Goal: Transaction & Acquisition: Purchase product/service

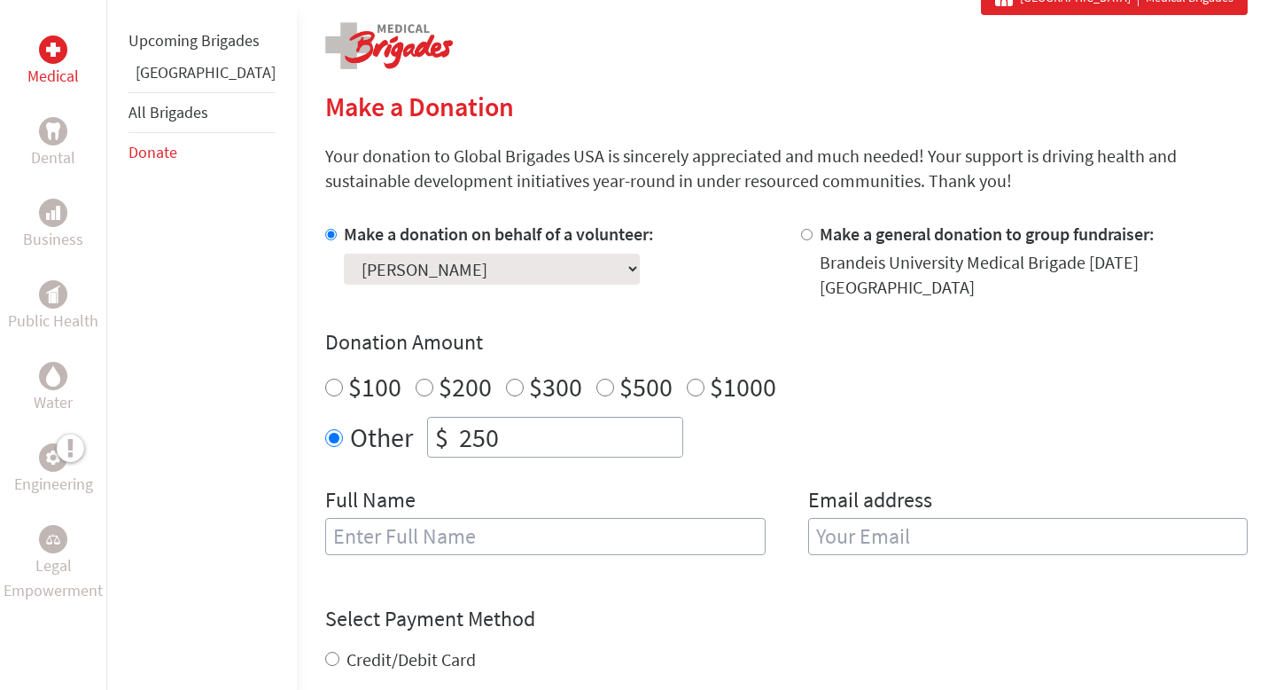
click at [597, 370] on div "$500" at bounding box center [635, 386] width 76 height 32
click at [597, 378] on input "$500" at bounding box center [606, 387] width 18 height 18
radio input "true"
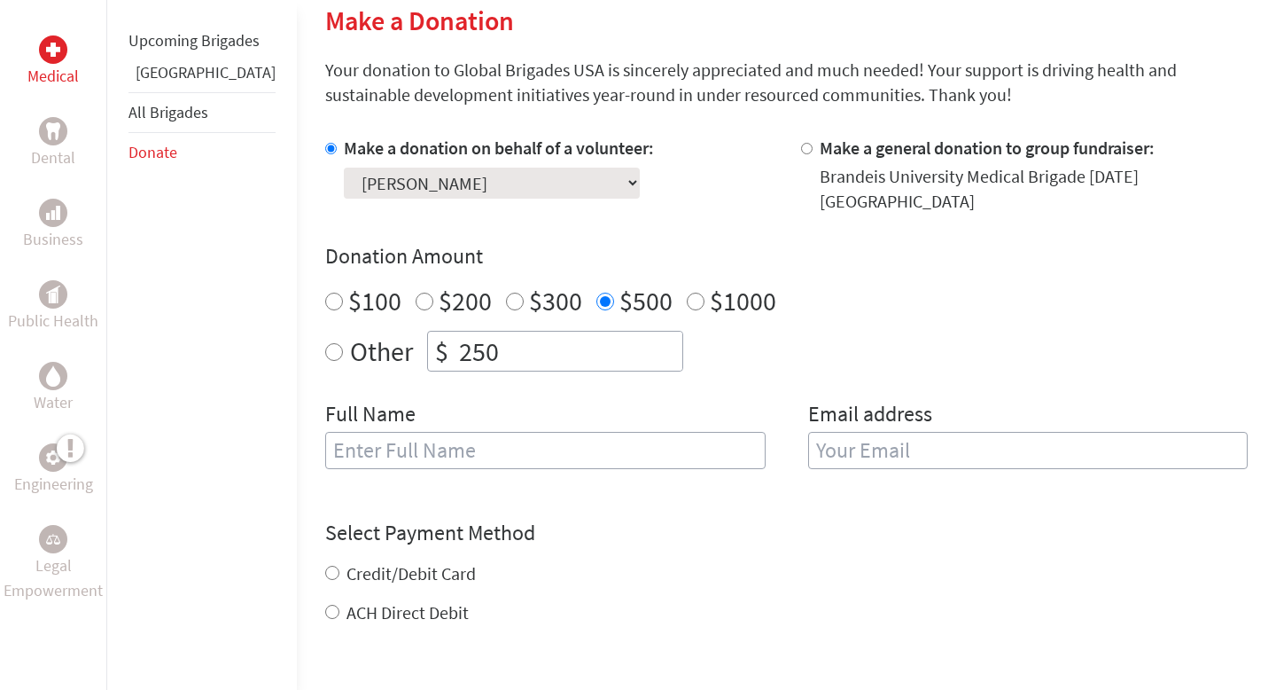
scroll to position [487, 0]
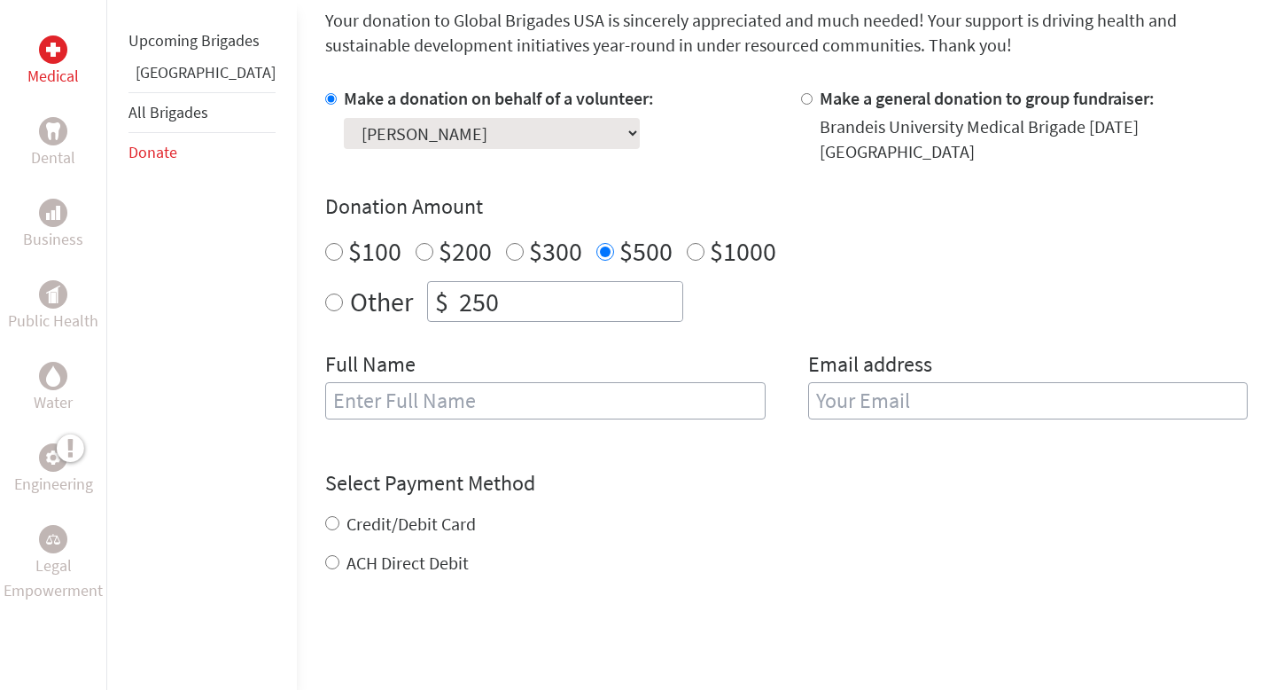
click at [522, 382] on input "text" at bounding box center [545, 400] width 441 height 37
type input "Paris [PERSON_NAME]"
type input "[EMAIL_ADDRESS][DOMAIN_NAME]"
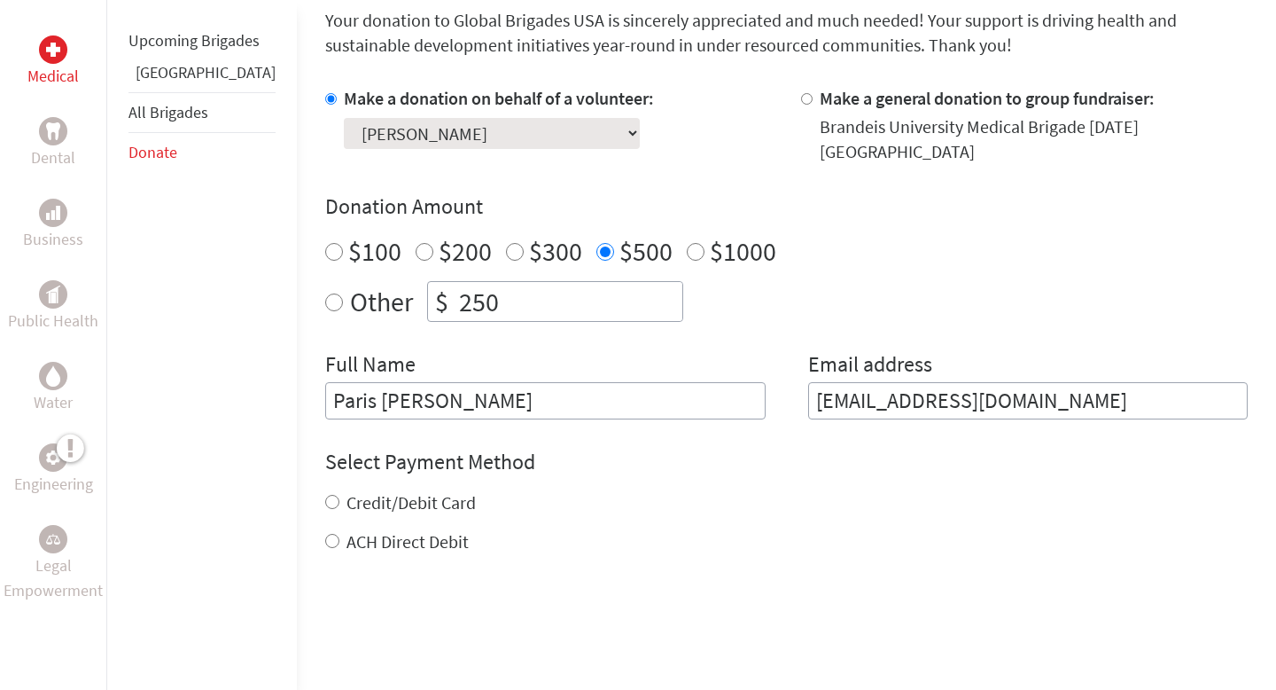
click at [402, 390] on input "Paris [PERSON_NAME]" at bounding box center [545, 400] width 441 height 37
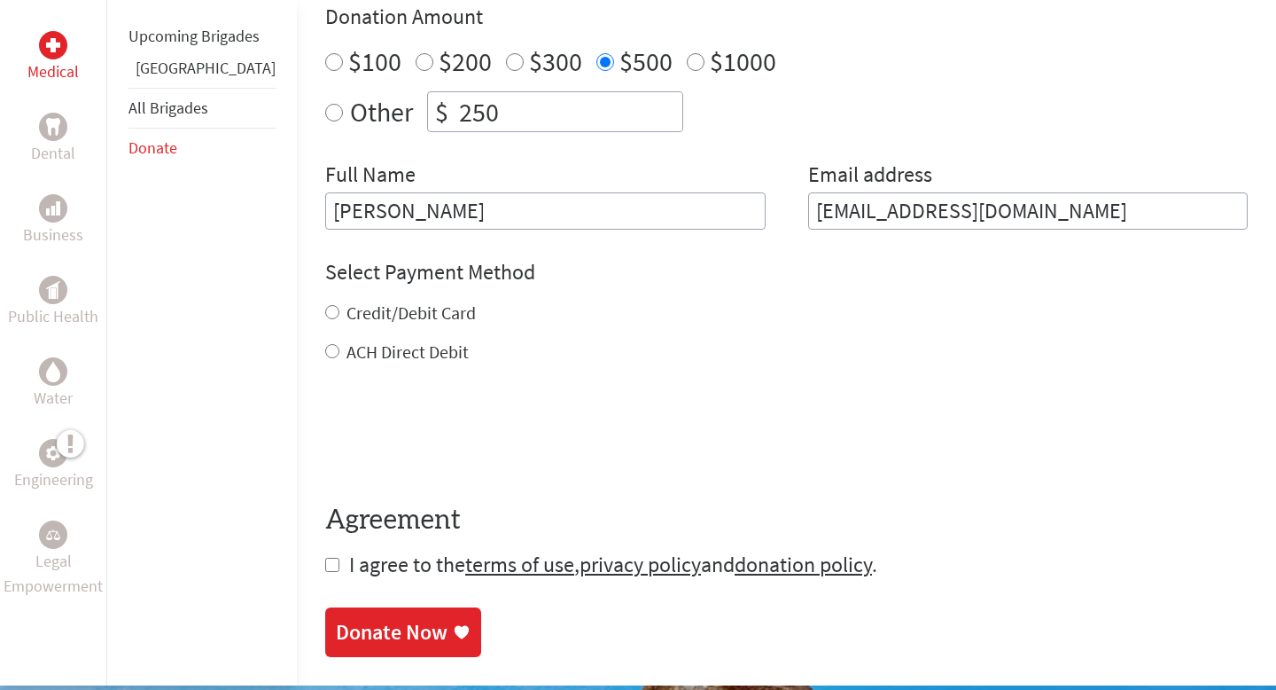
scroll to position [677, 0]
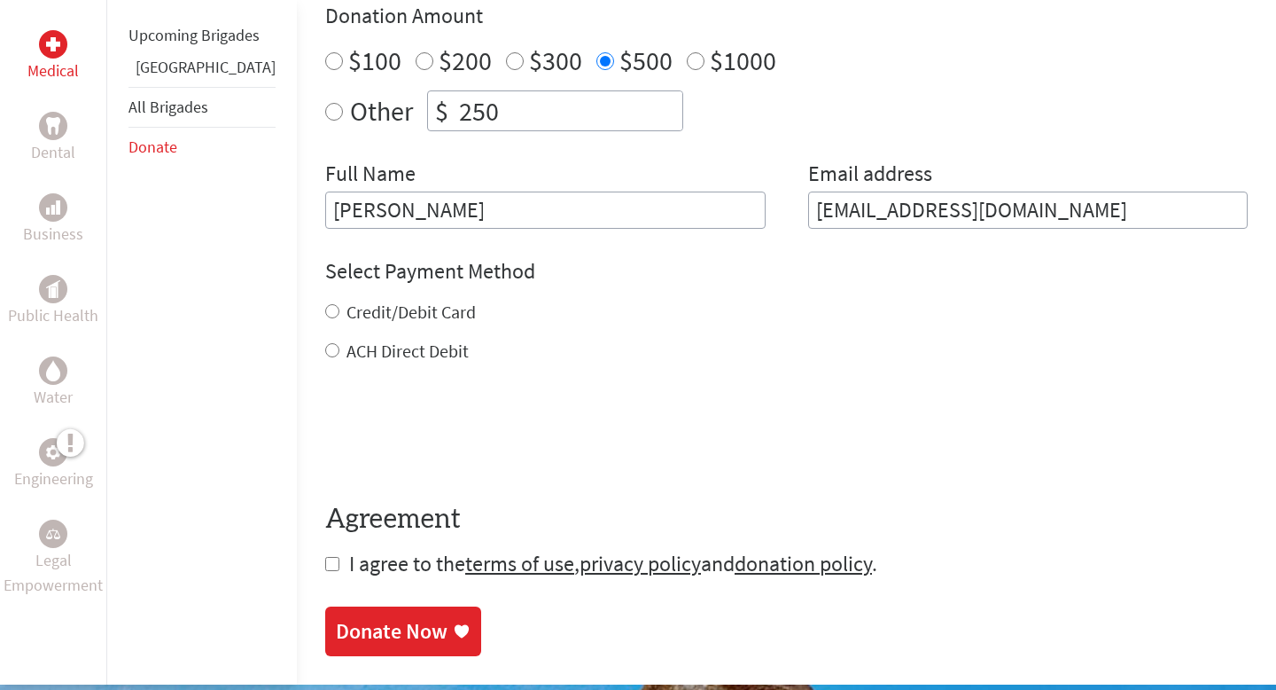
type input "[PERSON_NAME]"
click at [325, 304] on input "Credit/Debit Card" at bounding box center [332, 311] width 14 height 14
radio input "true"
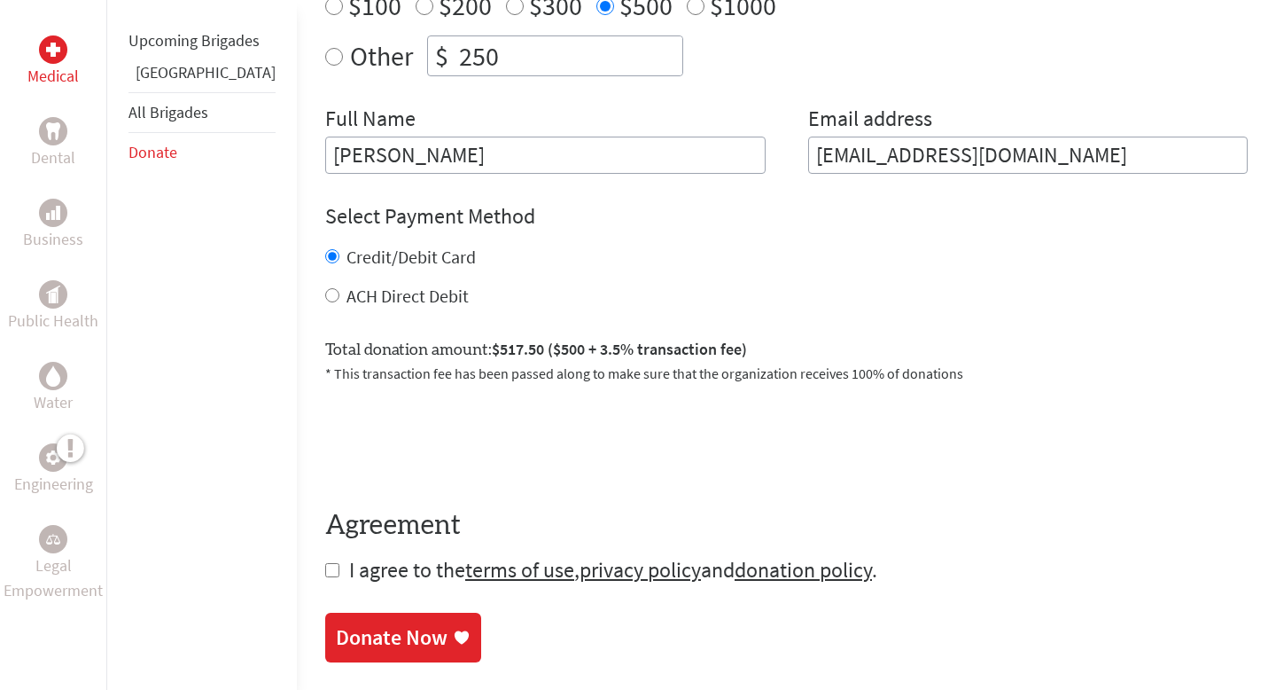
scroll to position [734, 0]
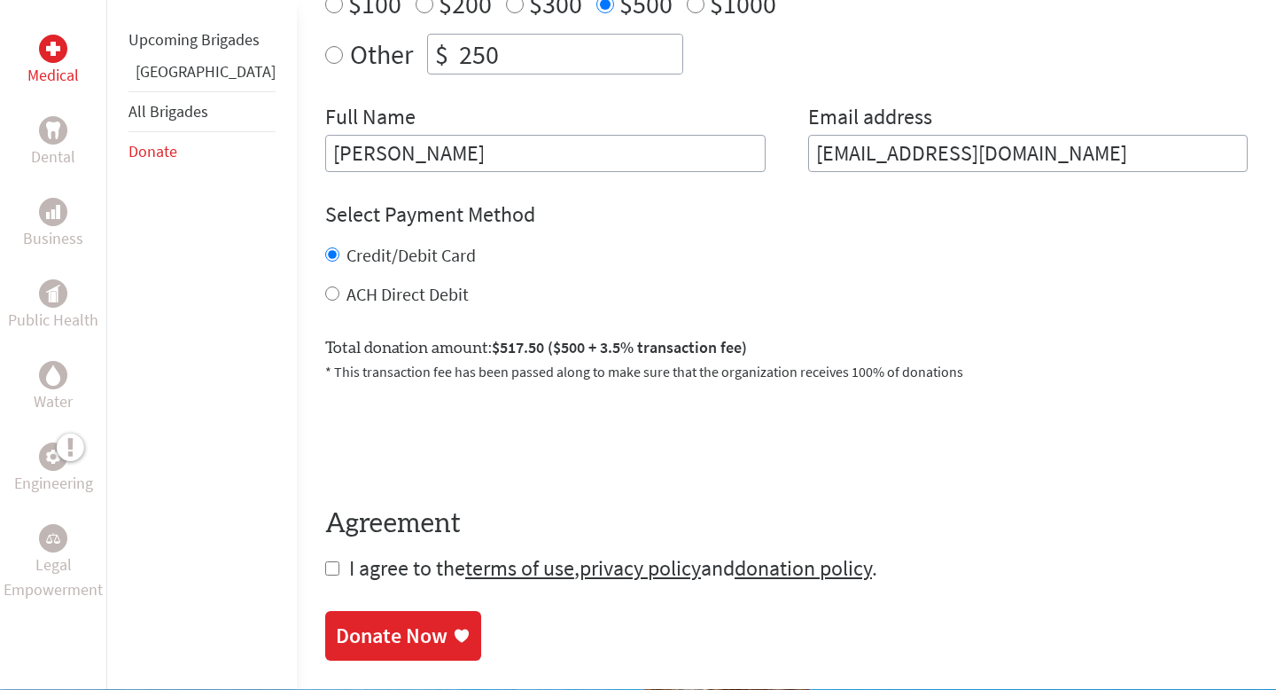
click at [325, 286] on input "ACH Direct Debit" at bounding box center [332, 293] width 14 height 14
radio input "true"
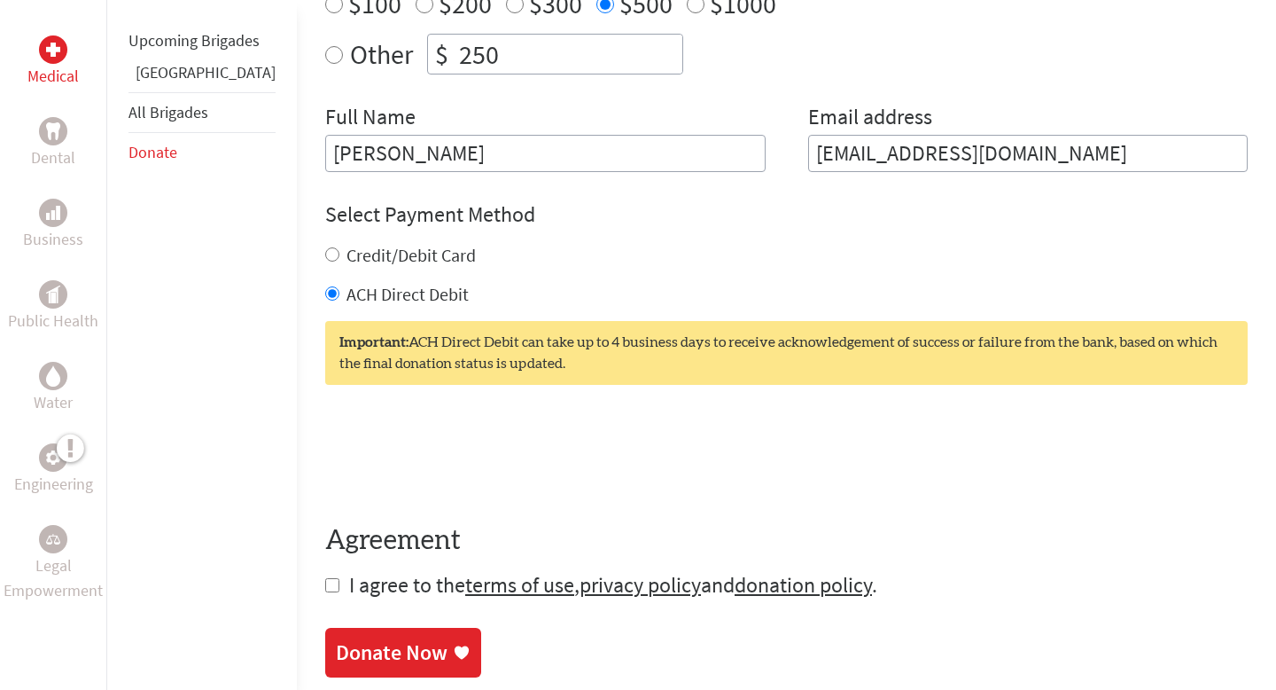
click at [325, 247] on input "Credit/Debit Card" at bounding box center [332, 254] width 14 height 14
radio input "true"
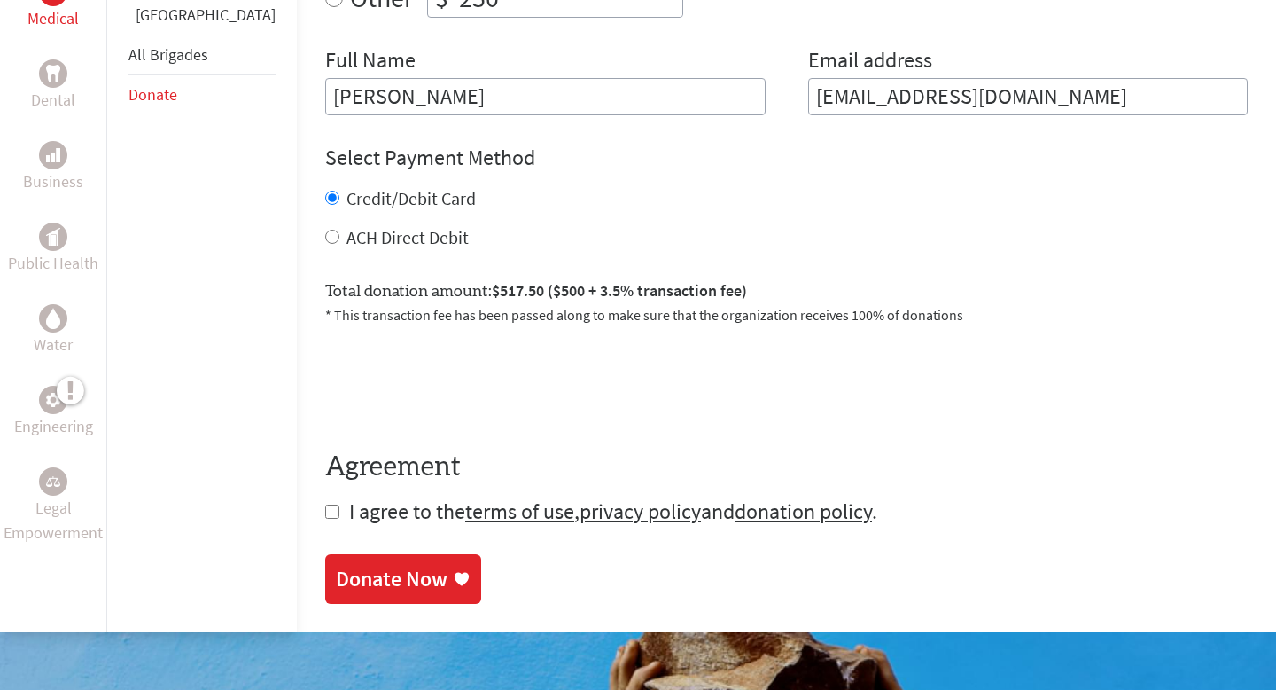
scroll to position [792, 0]
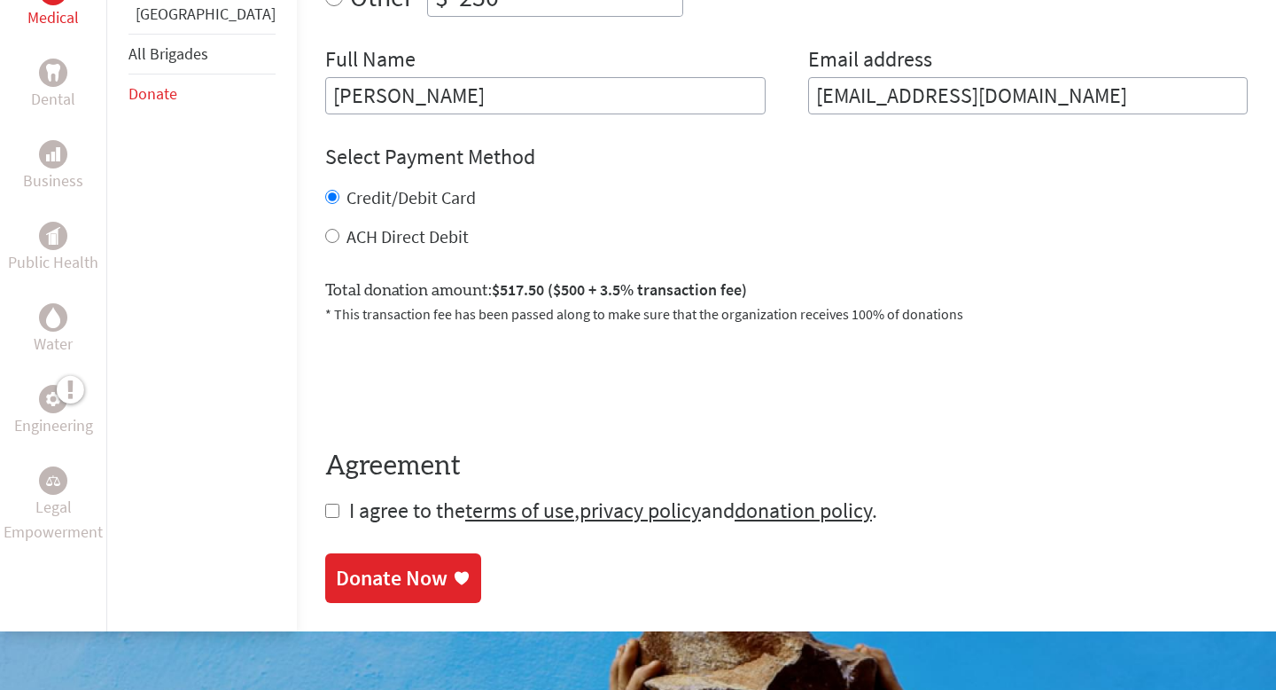
click at [325, 503] on input "checkbox" at bounding box center [332, 510] width 14 height 14
checkbox input "true"
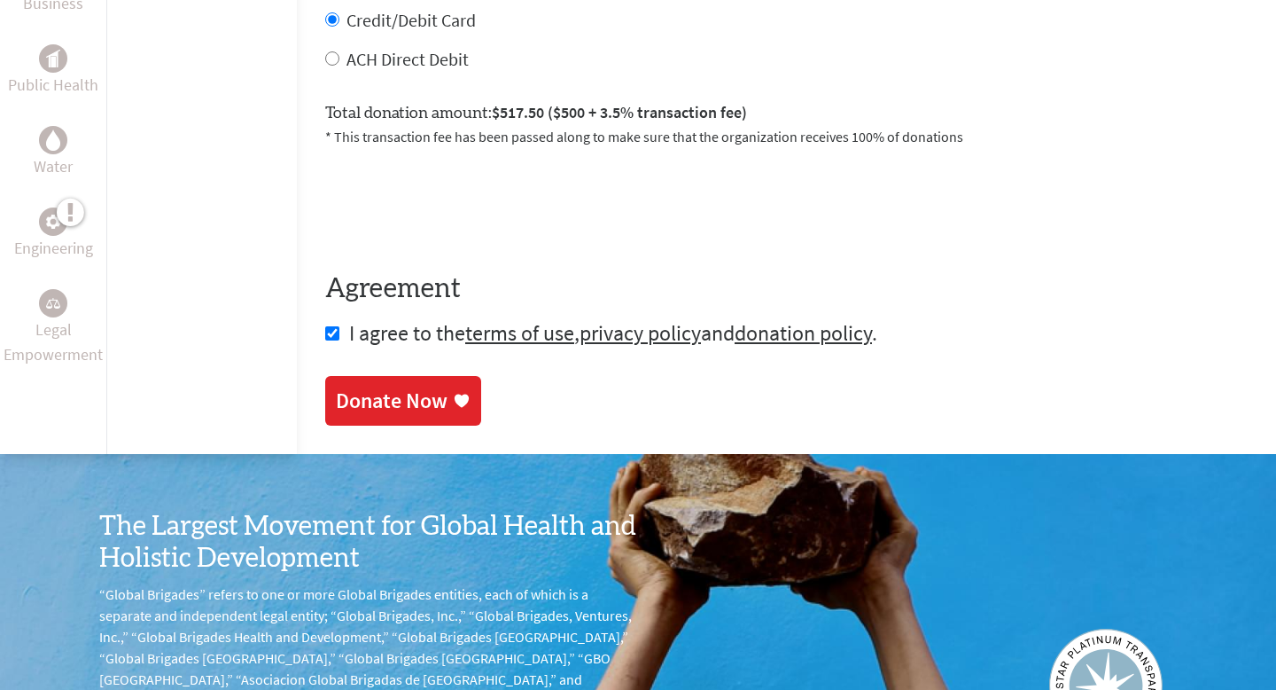
scroll to position [970, 0]
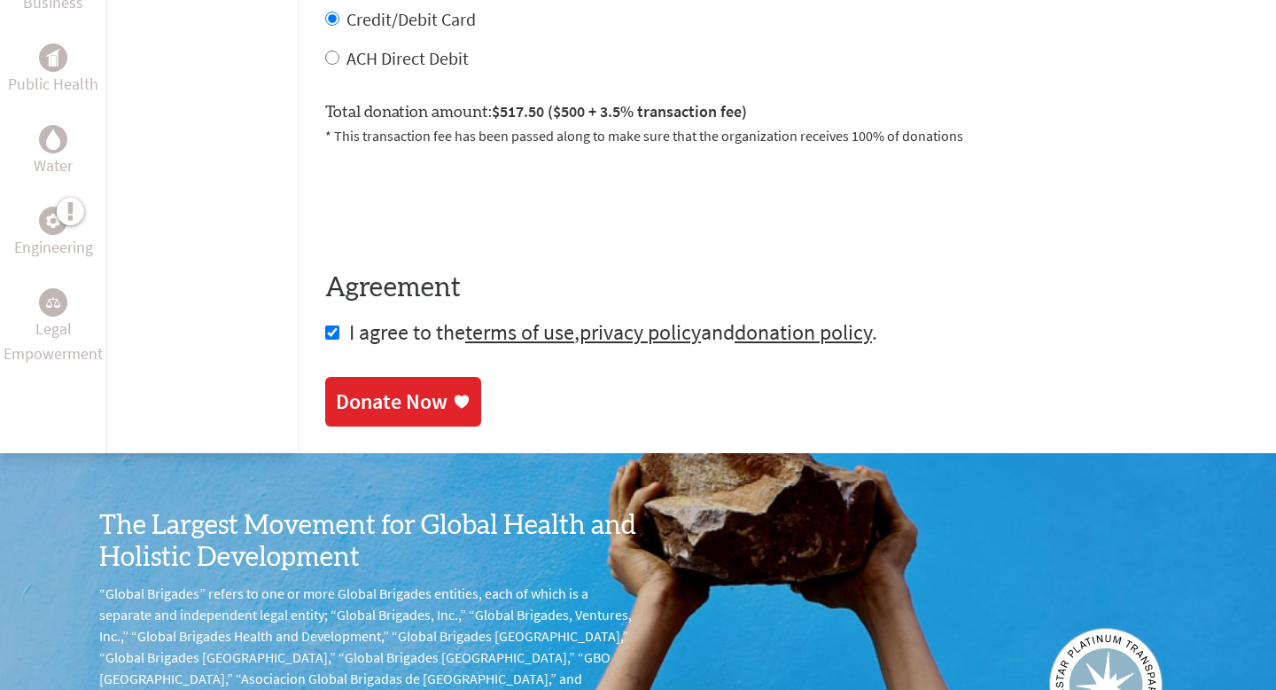
click at [398, 390] on div "Donate Now" at bounding box center [403, 401] width 135 height 28
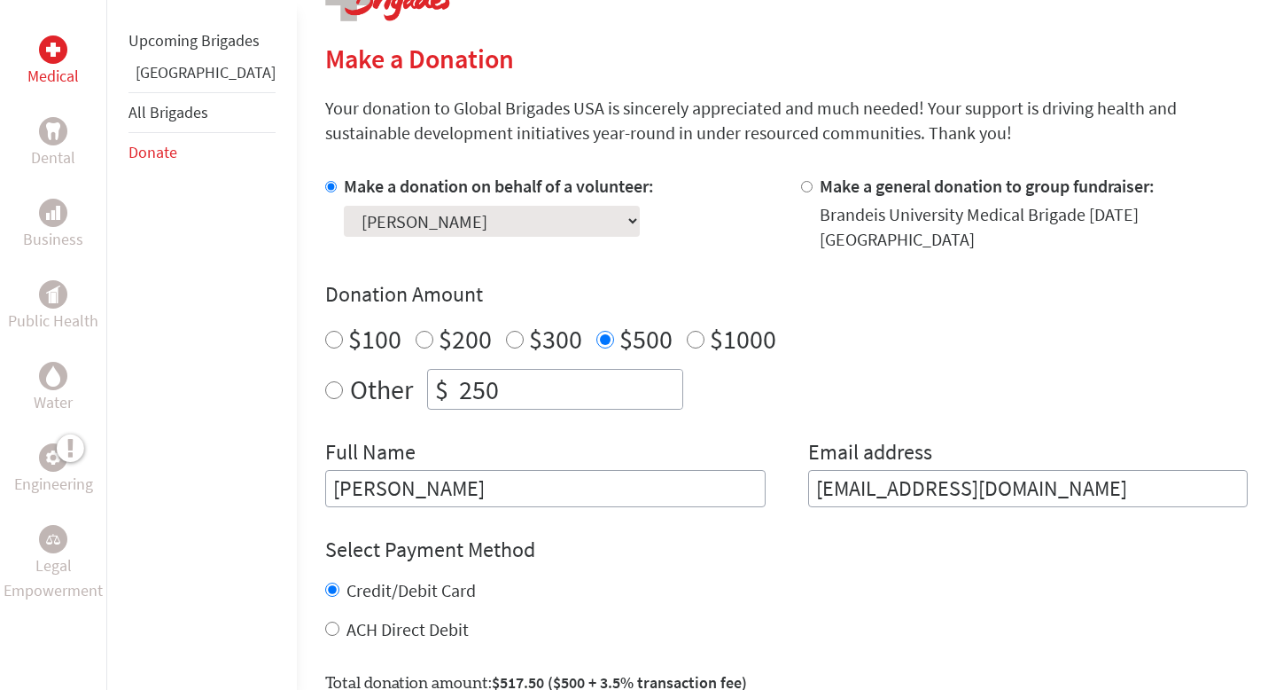
scroll to position [403, 0]
